Goal: Information Seeking & Learning: Learn about a topic

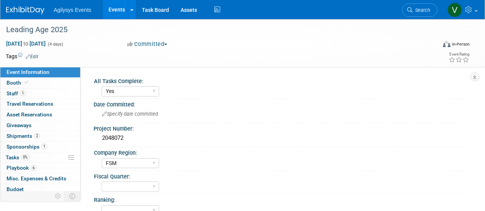
select select "Yes"
select select "FSM"
select select "Yes"
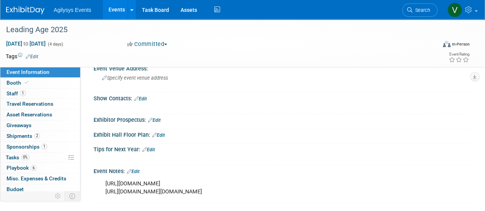
click at [41, 11] on img at bounding box center [25, 11] width 38 height 8
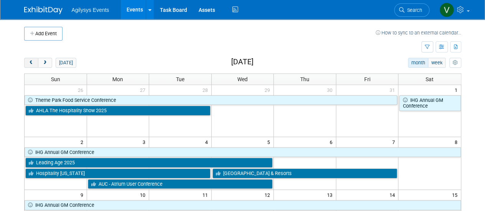
click at [33, 61] on span "prev" at bounding box center [31, 63] width 6 height 5
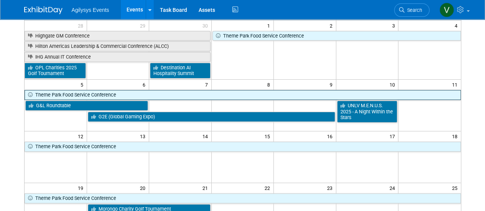
scroll to position [38, 0]
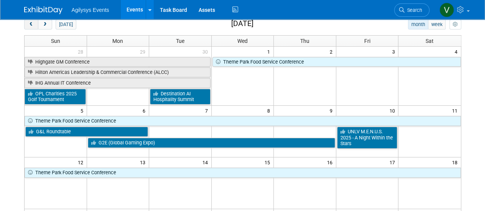
click at [30, 23] on span "prev" at bounding box center [31, 24] width 6 height 5
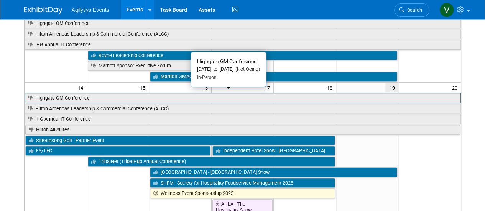
scroll to position [153, 0]
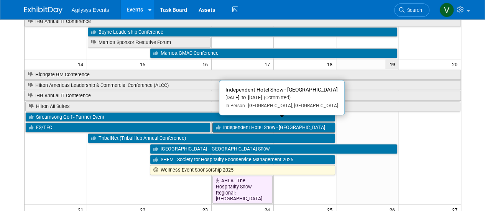
click at [269, 125] on link "Independent Hotel Show - [GEOGRAPHIC_DATA]" at bounding box center [273, 128] width 123 height 10
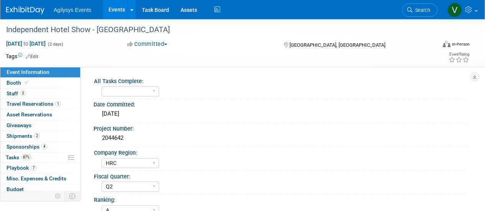
select select "HRC"
select select "Q2"
select select "A"
select select "Yes"
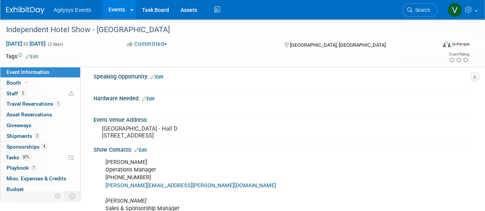
scroll to position [153, 0]
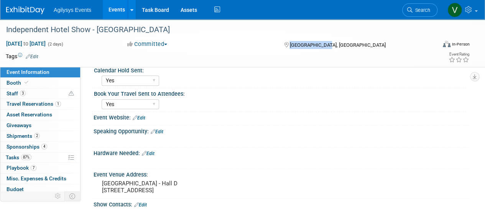
drag, startPoint x: 322, startPoint y: 46, endPoint x: 291, endPoint y: 45, distance: 30.7
click at [291, 45] on div "[GEOGRAPHIC_DATA], [GEOGRAPHIC_DATA]" at bounding box center [336, 44] width 107 height 9
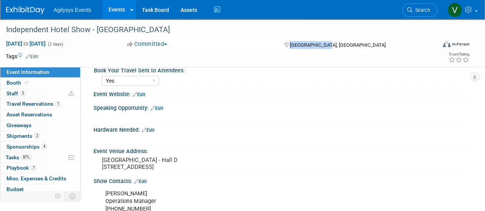
scroll to position [230, 0]
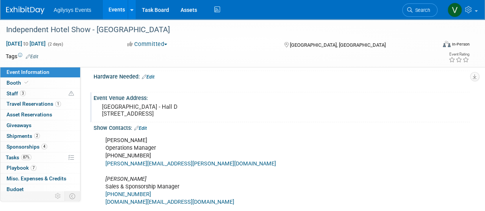
click at [196, 119] on div "Miami Beach Convention Center - Hall D 1901 Convention Ctr Drive Miami Beach, F…" at bounding box center [171, 111] width 145 height 18
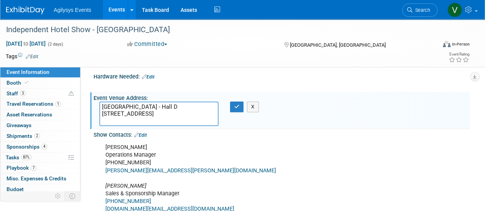
drag, startPoint x: 180, startPoint y: 104, endPoint x: 103, endPoint y: 104, distance: 77.0
click at [103, 104] on textarea "Miami Beach Convention Center - Hall D 1901 Convention Ctr Drive Miami Beach, F…" at bounding box center [158, 114] width 119 height 25
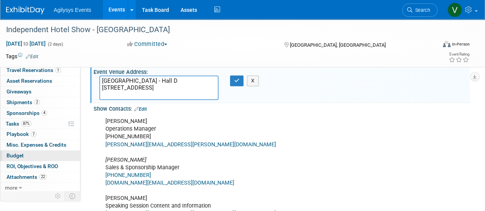
scroll to position [268, 0]
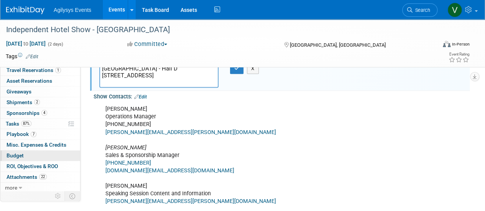
click at [21, 156] on span "Budget" at bounding box center [15, 155] width 17 height 6
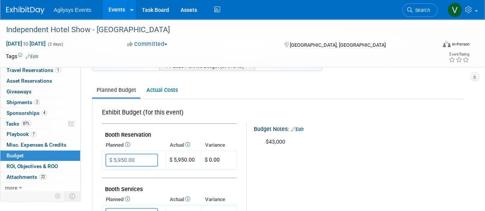
scroll to position [77, 0]
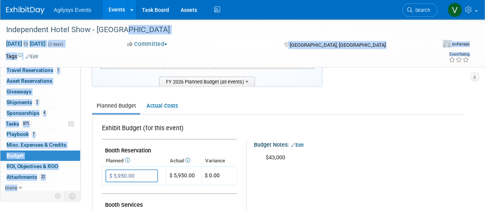
drag, startPoint x: 137, startPoint y: 31, endPoint x: -16, endPoint y: 26, distance: 153.3
click at [0, 26] on html "Agilysys Events Events Add Event Bulk Upload Events Shareable Event Boards Rece…" at bounding box center [242, 28] width 485 height 211
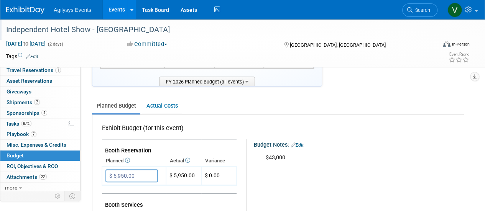
click at [11, 23] on div "Independent Hotel Show - [GEOGRAPHIC_DATA]" at bounding box center [216, 30] width 426 height 14
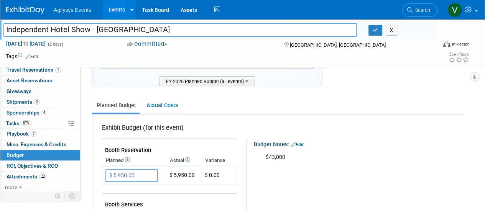
scroll to position [33, 0]
drag, startPoint x: 6, startPoint y: 26, endPoint x: 152, endPoint y: 35, distance: 145.8
click at [152, 35] on input "Independent Hotel Show - [GEOGRAPHIC_DATA]" at bounding box center [179, 29] width 353 height 13
drag, startPoint x: 331, startPoint y: 46, endPoint x: 303, endPoint y: 44, distance: 27.6
click at [288, 43] on div "[GEOGRAPHIC_DATA], [GEOGRAPHIC_DATA]" at bounding box center [336, 44] width 107 height 9
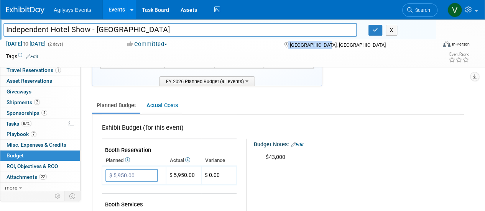
copy div "[GEOGRAPHIC_DATA], [GEOGRAPHIC_DATA]"
click at [29, 11] on img at bounding box center [25, 11] width 38 height 8
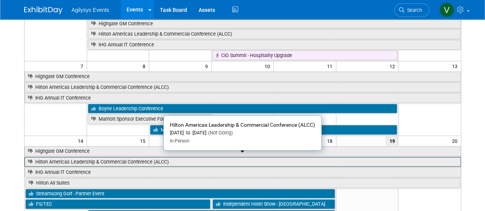
scroll to position [153, 0]
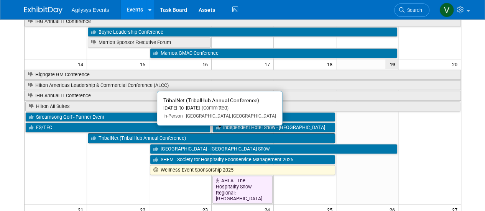
click at [126, 133] on link "TribalNet (TribalHub Annual Conference)" at bounding box center [211, 138] width 247 height 10
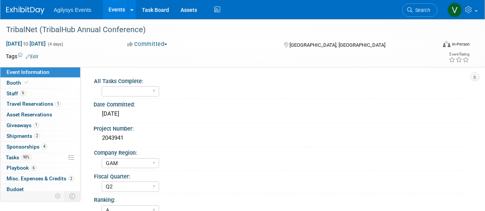
select select "GAM"
select select "Q2"
select select "A"
select select "Yes"
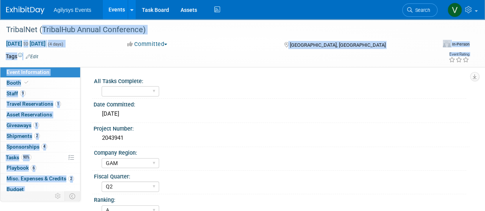
drag, startPoint x: 39, startPoint y: 29, endPoint x: -4, endPoint y: 28, distance: 42.9
click at [0, 28] on html "Agilysys Events Events Add Event Bulk Upload Events Shareable Event Boards Rece…" at bounding box center [242, 105] width 485 height 211
click at [189, 33] on div "TribalNet (TribalHub Annual Conference)" at bounding box center [216, 30] width 426 height 14
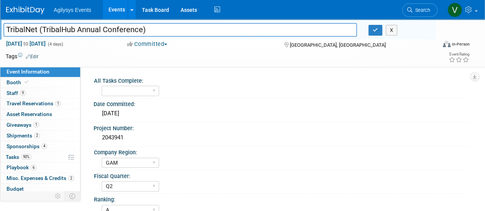
drag, startPoint x: 148, startPoint y: 31, endPoint x: -11, endPoint y: 29, distance: 159.8
click at [0, 29] on html "Agilysys Events Events Add Event Bulk Upload Events Shareable Event Boards Rece…" at bounding box center [242, 105] width 485 height 211
drag, startPoint x: 320, startPoint y: 48, endPoint x: 288, endPoint y: 46, distance: 32.2
click at [288, 46] on div "Sep 15, 2025 to Sep 18, 2025 (4 days) Sep 15, 2025 to Sep 18, 2025 Committed Co…" at bounding box center [237, 45] width 475 height 11
copy div "[GEOGRAPHIC_DATA], [GEOGRAPHIC_DATA]"
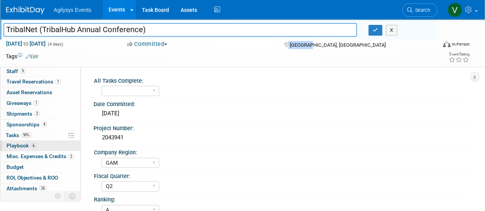
scroll to position [33, 0]
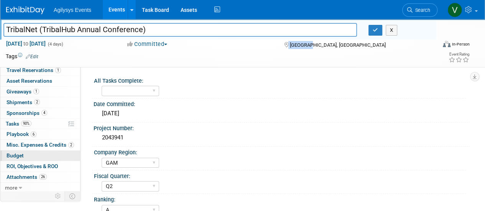
click at [22, 157] on span "Budget" at bounding box center [15, 155] width 17 height 6
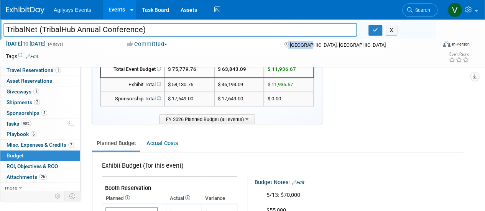
scroll to position [77, 0]
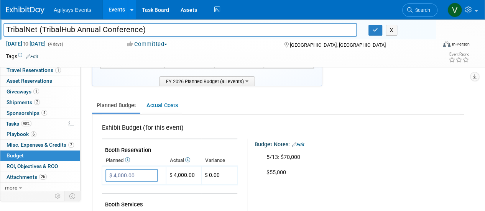
drag, startPoint x: 156, startPoint y: 32, endPoint x: -21, endPoint y: 20, distance: 177.8
click at [0, 20] on html "Agilysys Events Events Add Event Bulk Upload Events Shareable Event Boards Rece…" at bounding box center [242, 28] width 485 height 211
drag, startPoint x: 321, startPoint y: 45, endPoint x: 290, endPoint y: 45, distance: 31.4
click at [290, 45] on div "Reno, NV" at bounding box center [336, 44] width 107 height 9
copy span "Reno, NV"
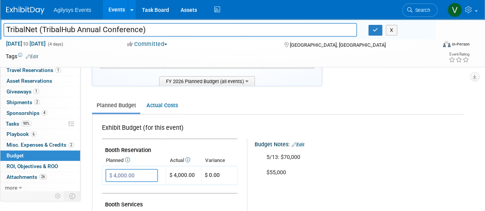
drag, startPoint x: 100, startPoint y: 23, endPoint x: -19, endPoint y: 21, distance: 119.5
click at [0, 21] on html "Agilysys Events Events Add Event Bulk Upload Events Shareable Event Boards Rece…" at bounding box center [242, 28] width 485 height 211
click at [27, 8] on img at bounding box center [25, 11] width 38 height 8
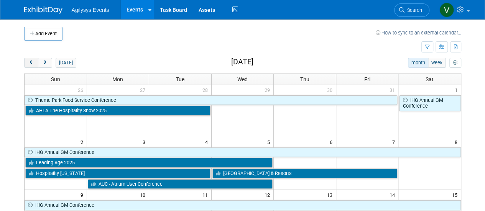
drag, startPoint x: 26, startPoint y: 67, endPoint x: 28, endPoint y: 63, distance: 4.8
click at [26, 67] on div "[DATE] month week [DATE]" at bounding box center [242, 63] width 437 height 10
click at [28, 62] on button "prev" at bounding box center [31, 63] width 14 height 10
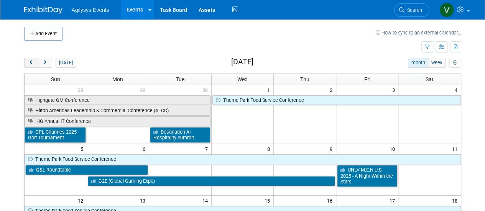
click at [28, 62] on button "prev" at bounding box center [31, 63] width 14 height 10
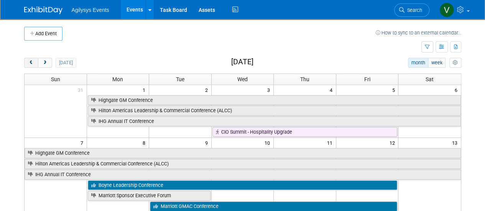
click at [28, 62] on span "prev" at bounding box center [31, 63] width 6 height 5
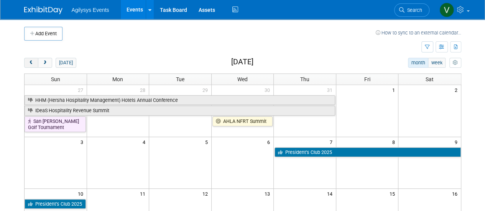
click at [28, 62] on span "prev" at bounding box center [31, 63] width 6 height 5
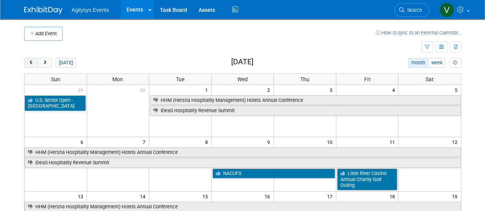
click at [28, 62] on span "prev" at bounding box center [31, 63] width 6 height 5
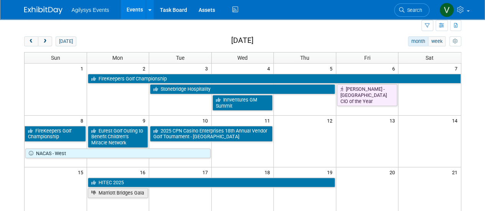
scroll to position [38, 0]
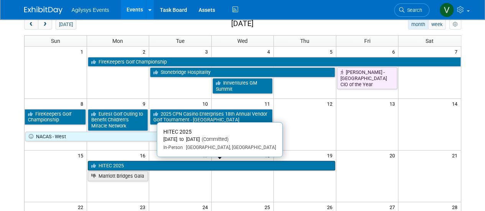
click at [117, 162] on link "HITEC 2025" at bounding box center [211, 166] width 247 height 10
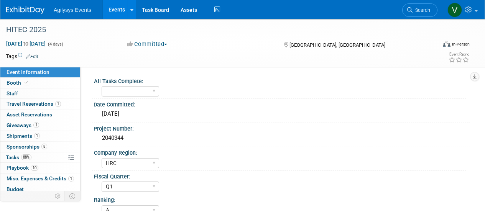
select select "HRC"
select select "Q1"
select select "A"
select select "Yes"
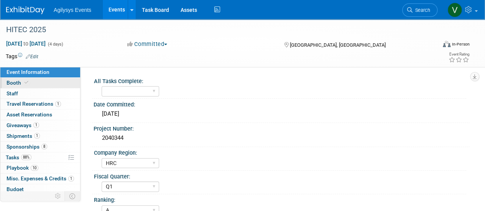
click at [22, 85] on span "Booth" at bounding box center [18, 83] width 23 height 6
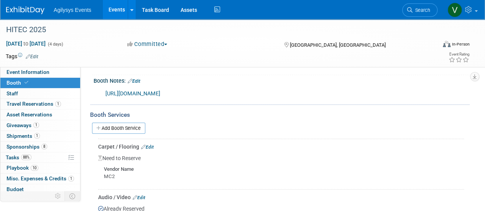
scroll to position [345, 0]
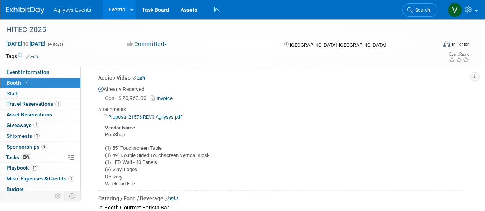
click at [129, 114] on link "Proposal 21576 REV3 Agilysys.pdf" at bounding box center [143, 117] width 78 height 6
click at [161, 98] on link "Invoice" at bounding box center [163, 98] width 25 height 6
drag, startPoint x: 138, startPoint y: 170, endPoint x: 101, endPoint y: 168, distance: 36.9
click at [101, 168] on div "(1) 55" Touchscreen Table (1) 49" Double Sided Touchscreen Vertical Kiosk (1) L…" at bounding box center [280, 163] width 365 height 49
copy div "(3) Vinyl Logos"
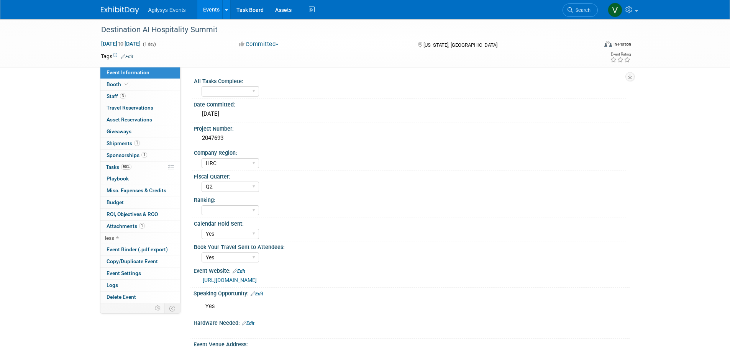
select select "HRC"
select select "Q2"
select select "Yes"
